Goal: Information Seeking & Learning: Find specific fact

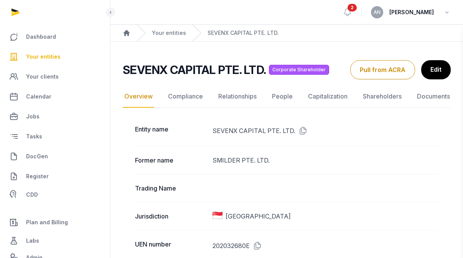
click at [51, 57] on div "Notifications (2) [PERSON_NAME] all as read 14 seconds ago JKH Coaching - Accep…" at bounding box center [231, 129] width 463 height 258
click at [179, 34] on link "Your entities" at bounding box center [169, 33] width 34 height 8
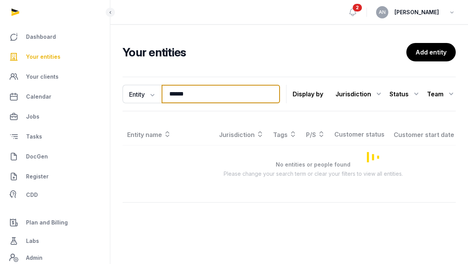
click at [177, 97] on input "******" at bounding box center [221, 94] width 118 height 18
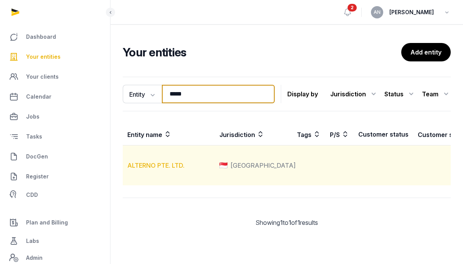
type input "*****"
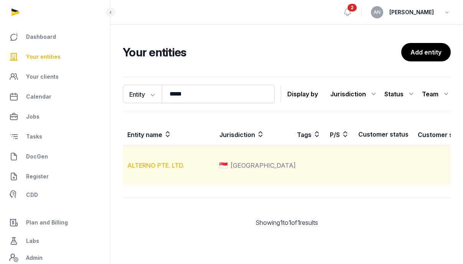
click at [153, 169] on link "ALTERNO PTE. LTD." at bounding box center [155, 165] width 57 height 8
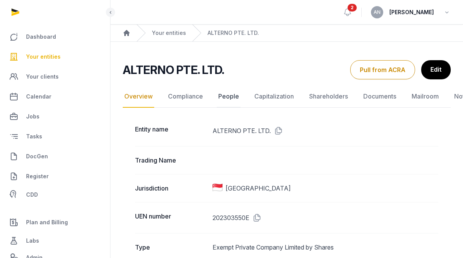
click at [231, 93] on link "People" at bounding box center [229, 96] width 24 height 22
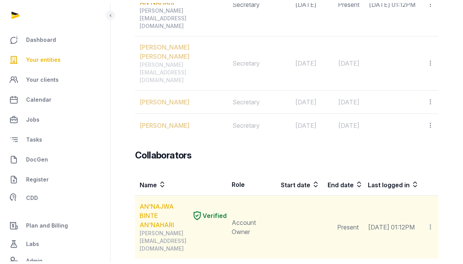
scroll to position [457, 0]
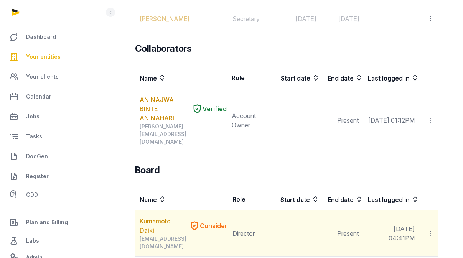
click at [146, 235] on div "[EMAIL_ADDRESS][DOMAIN_NAME]" at bounding box center [183, 242] width 88 height 15
click at [146, 217] on link "Kumamoto Daiki" at bounding box center [162, 226] width 46 height 18
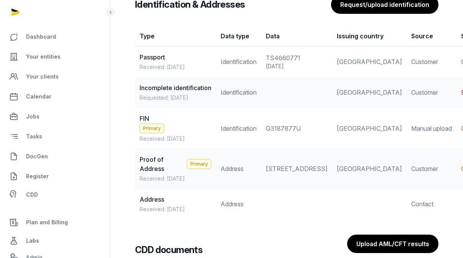
scroll to position [693, 0]
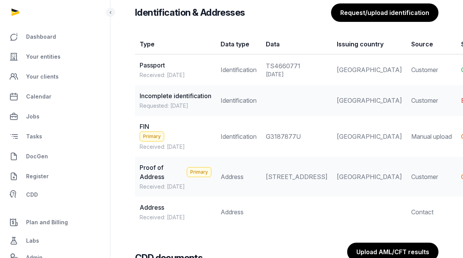
click at [277, 135] on div "G3187877U" at bounding box center [297, 136] width 62 height 9
copy div "G3187877U"
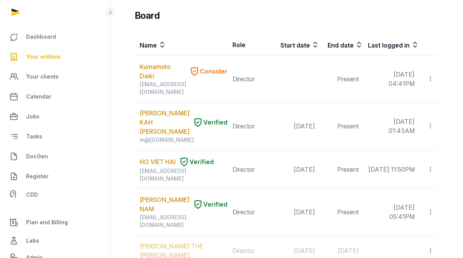
scroll to position [529, 0]
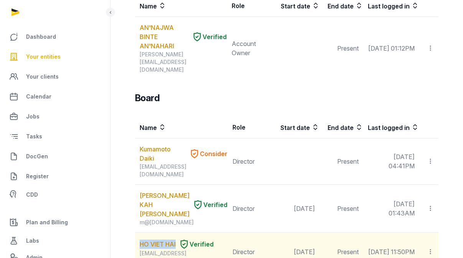
copy link "HO VIET HAI"
drag, startPoint x: 136, startPoint y: 157, endPoint x: 177, endPoint y: 158, distance: 41.0
click at [177, 233] on td "HO VIET HAI Verified [EMAIL_ADDRESS][DOMAIN_NAME]" at bounding box center [181, 252] width 93 height 39
click at [156, 249] on div "[EMAIL_ADDRESS][DOMAIN_NAME]" at bounding box center [183, 256] width 88 height 15
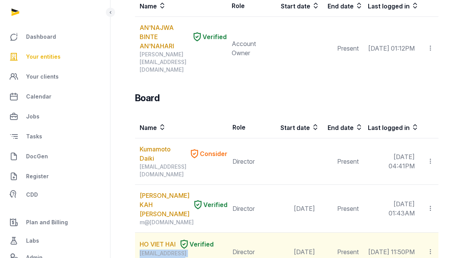
click at [156, 249] on div "[EMAIL_ADDRESS][DOMAIN_NAME]" at bounding box center [183, 256] width 88 height 15
copy div "[EMAIL_ADDRESS][DOMAIN_NAME]"
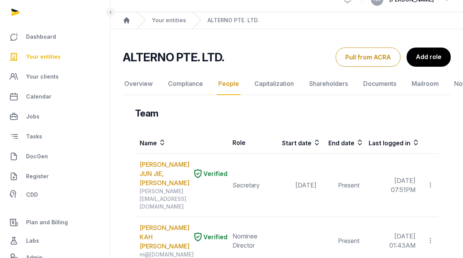
scroll to position [0, 0]
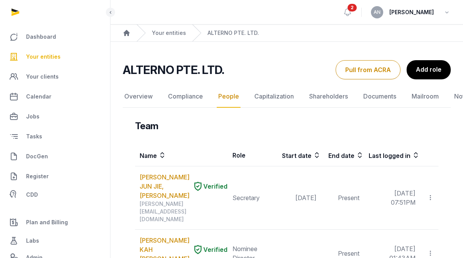
click at [205, 72] on h2 "ALTERNO PTE. LTD." at bounding box center [173, 70] width 101 height 14
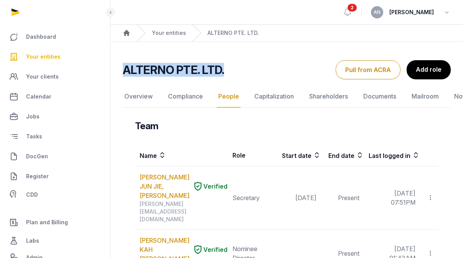
click at [205, 72] on h2 "ALTERNO PTE. LTD." at bounding box center [173, 70] width 101 height 14
copy div "ALTERNO PTE. LTD. People Overview Compliance People Capitalization Shareholders…"
click at [147, 98] on link "Overview" at bounding box center [138, 96] width 31 height 22
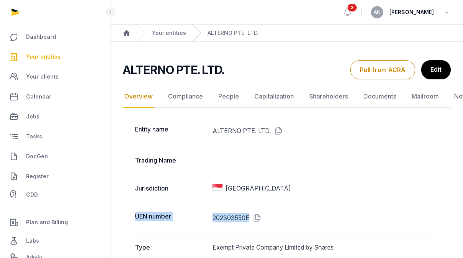
drag, startPoint x: 272, startPoint y: 217, endPoint x: 127, endPoint y: 216, distance: 145.2
copy div "UEN number 202303550E"
